Goal: Go to known website: Access a specific website the user already knows

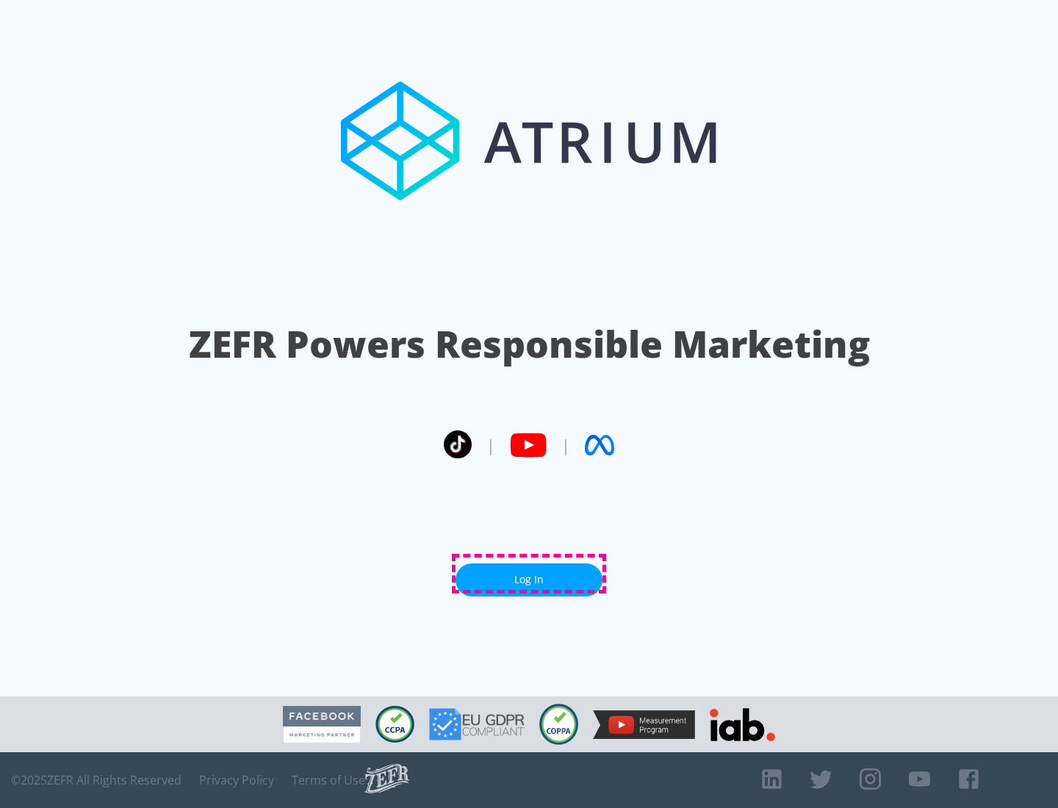
click at [529, 574] on link "Log In" at bounding box center [529, 580] width 147 height 33
